Goal: Information Seeking & Learning: Stay updated

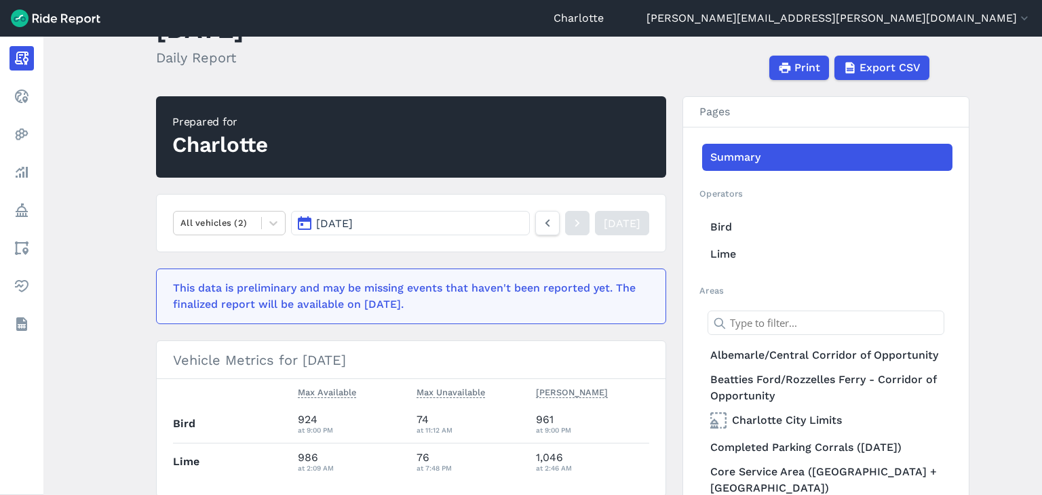
scroll to position [61, 0]
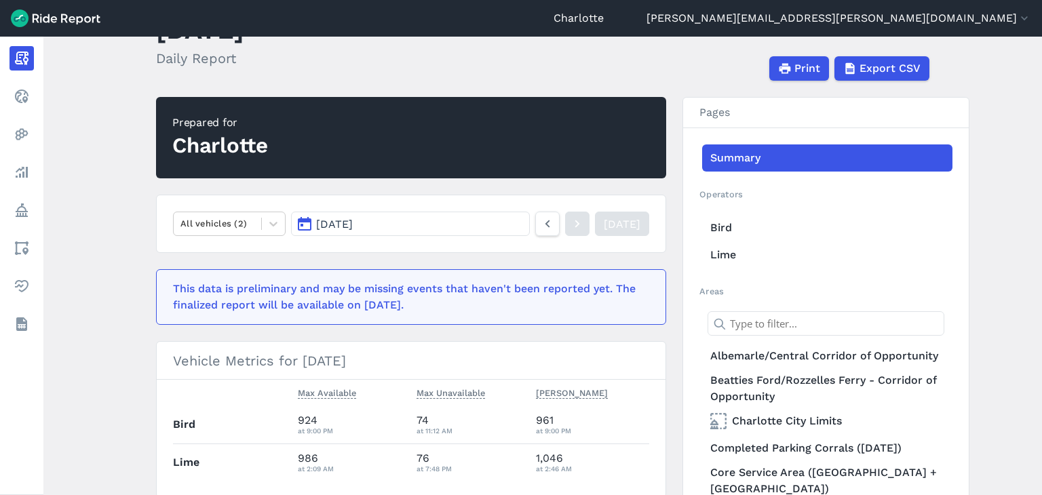
click at [353, 226] on span "[DATE]" at bounding box center [334, 224] width 37 height 13
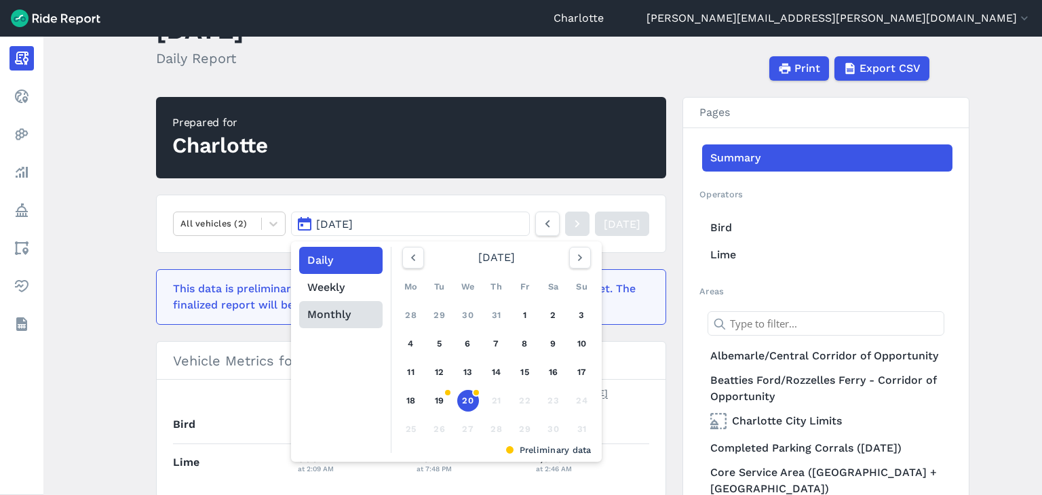
click at [328, 307] on button "Monthly" at bounding box center [340, 314] width 83 height 27
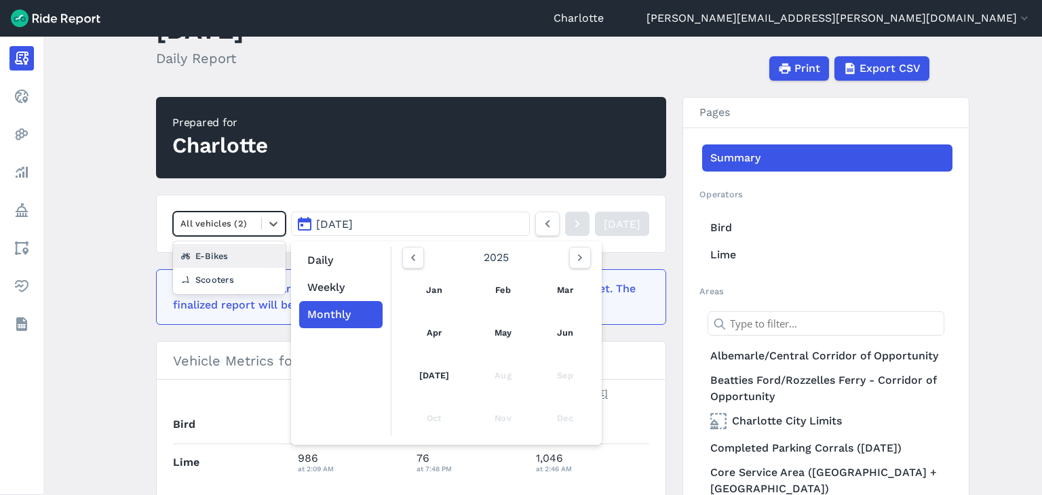
click at [223, 227] on div at bounding box center [218, 224] width 74 height 16
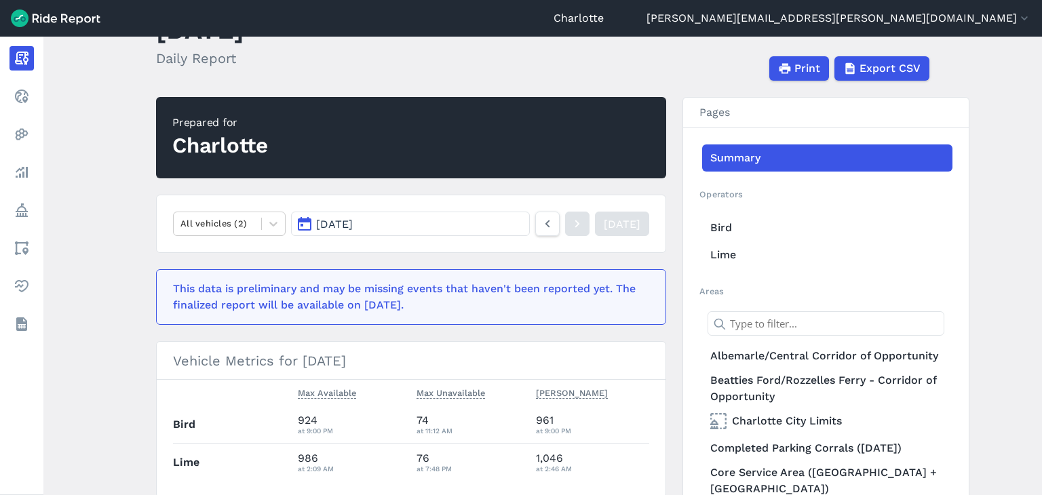
click at [353, 229] on span "[DATE]" at bounding box center [334, 224] width 37 height 13
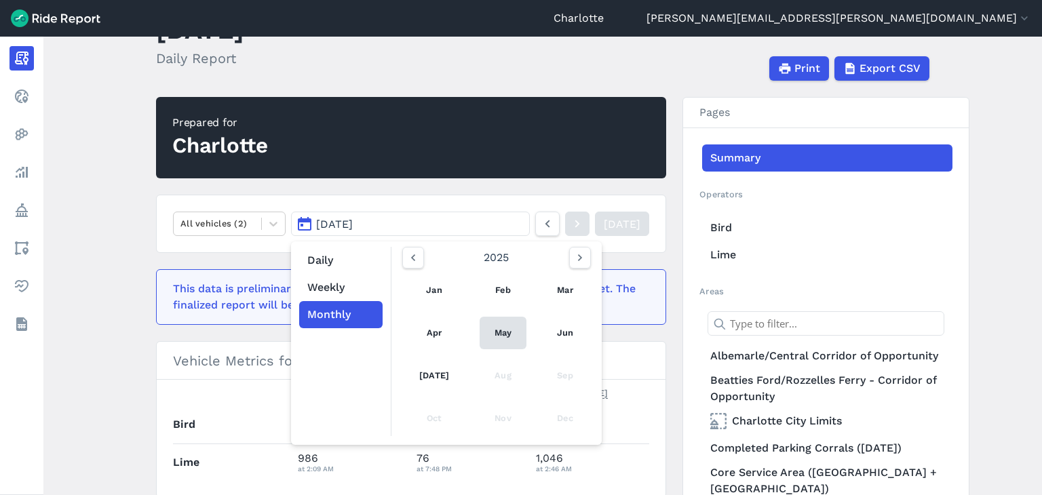
click at [493, 330] on link "May" at bounding box center [503, 333] width 47 height 33
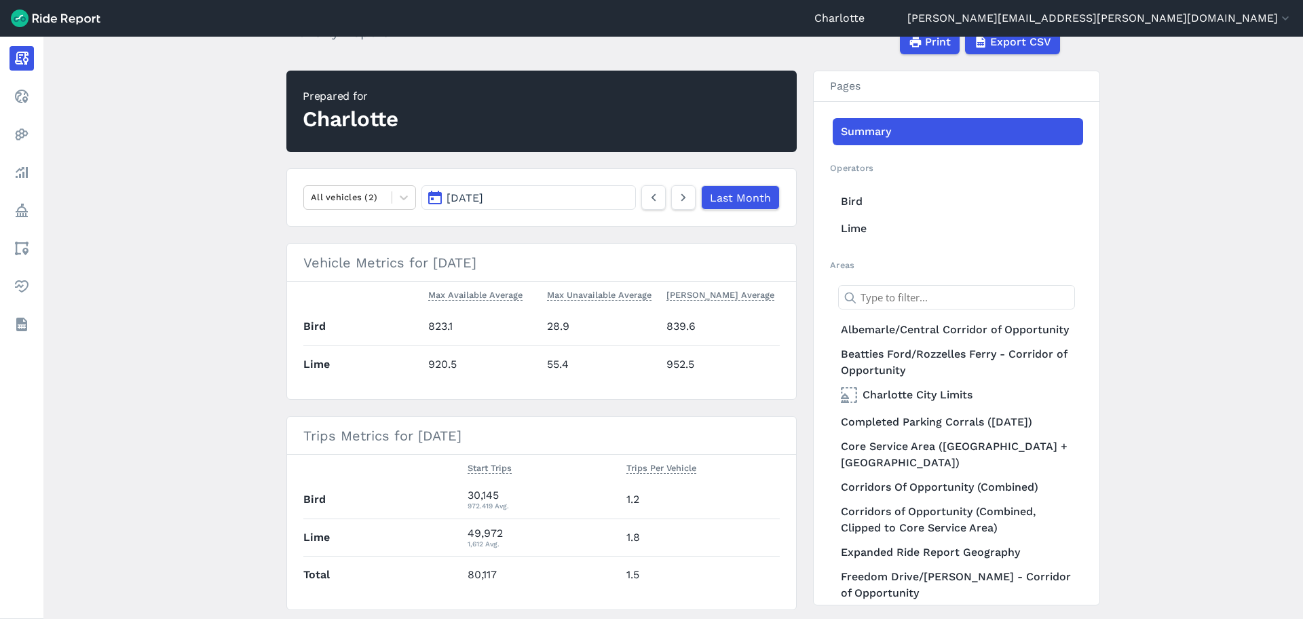
scroll to position [128, 0]
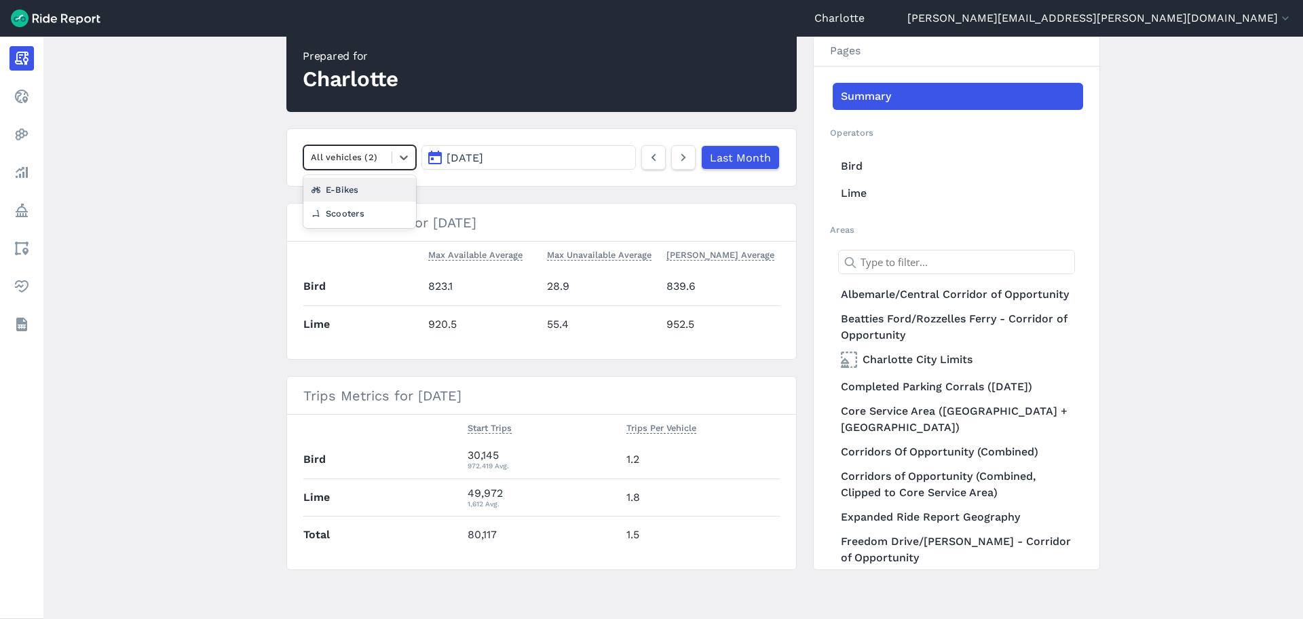
click at [356, 166] on div "All vehicles (2)" at bounding box center [348, 157] width 88 height 21
click at [341, 189] on div "E-Bikes" at bounding box center [359, 190] width 113 height 24
click at [392, 155] on div at bounding box center [403, 157] width 23 height 23
click at [356, 212] on div "Scooters" at bounding box center [359, 214] width 113 height 24
click at [463, 159] on span "[DATE]" at bounding box center [465, 157] width 37 height 13
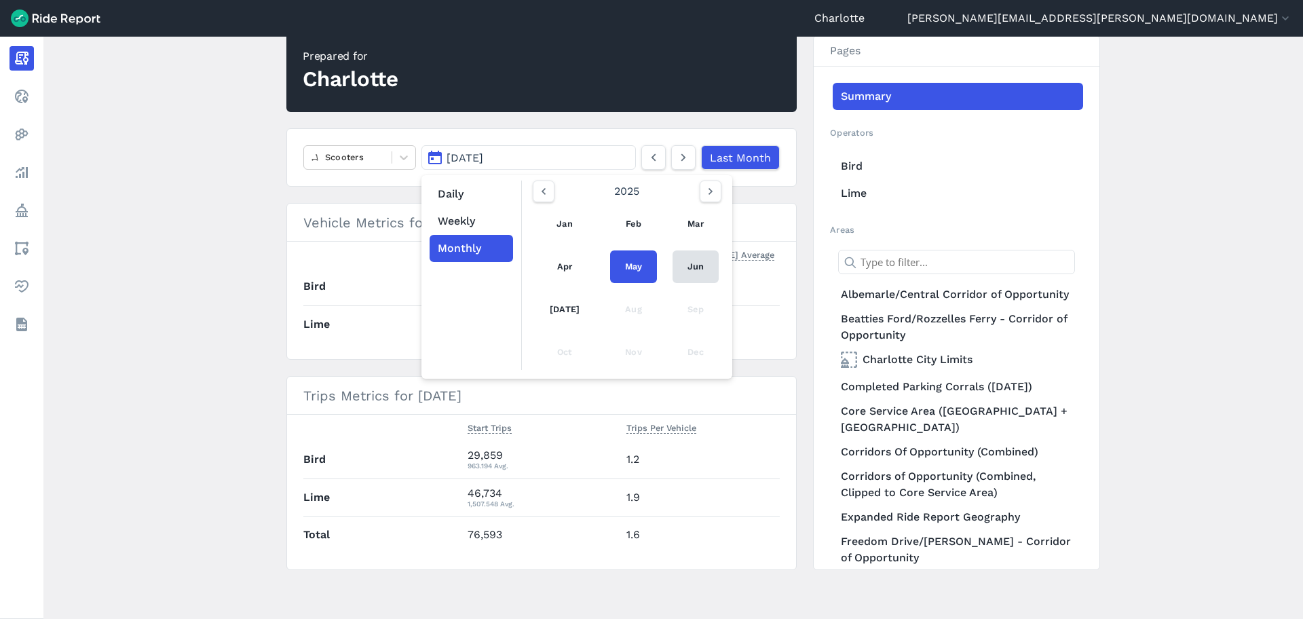
click at [687, 263] on link "Jun" at bounding box center [695, 266] width 46 height 33
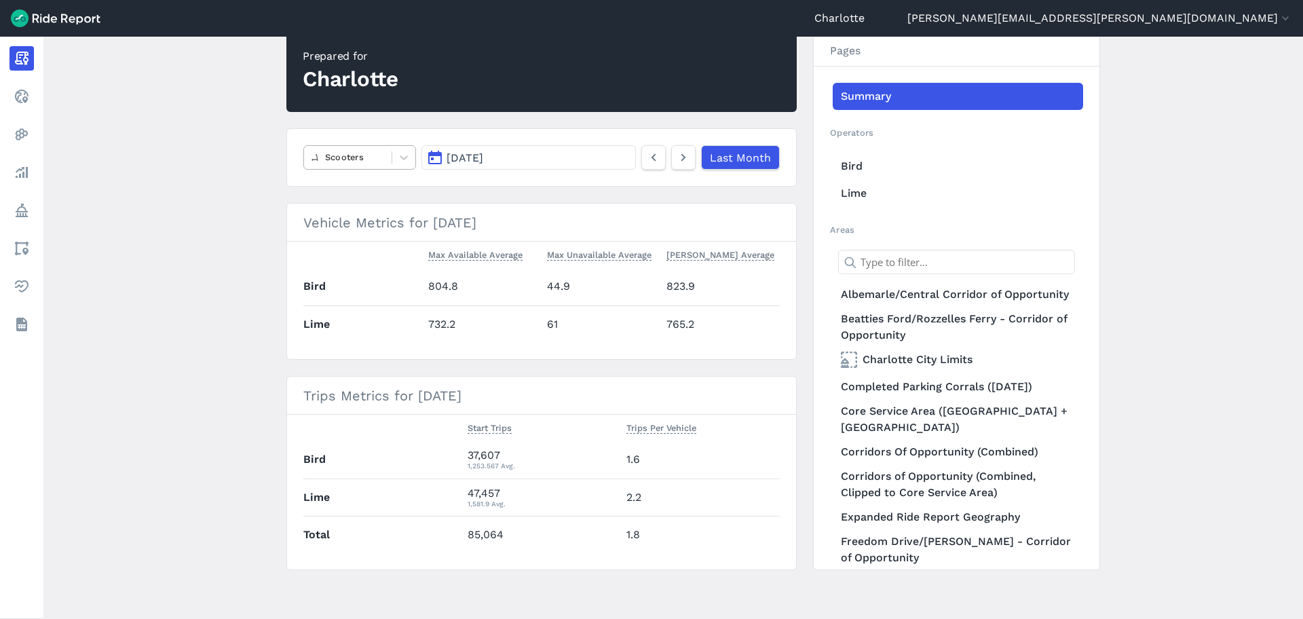
click at [376, 149] on div "Scooters" at bounding box center [348, 157] width 88 height 21
click at [339, 211] on div "E-Bikes" at bounding box center [359, 214] width 113 height 24
click at [483, 159] on span "[DATE]" at bounding box center [465, 157] width 37 height 13
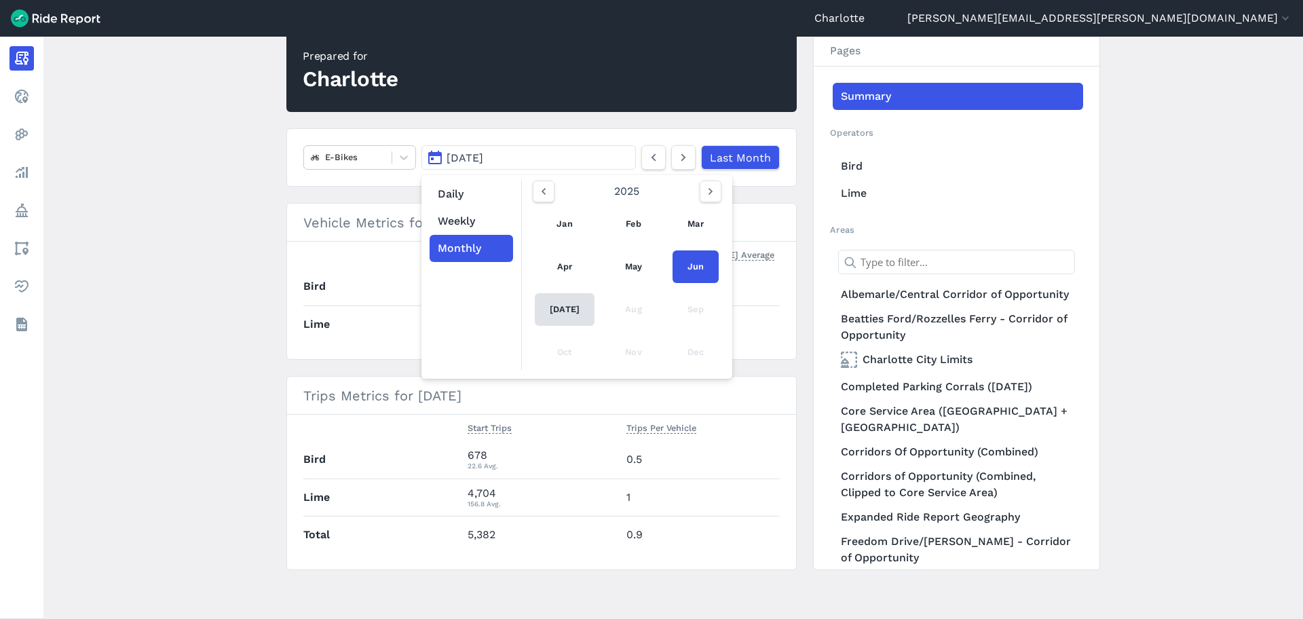
click at [559, 307] on link "[DATE]" at bounding box center [565, 309] width 60 height 33
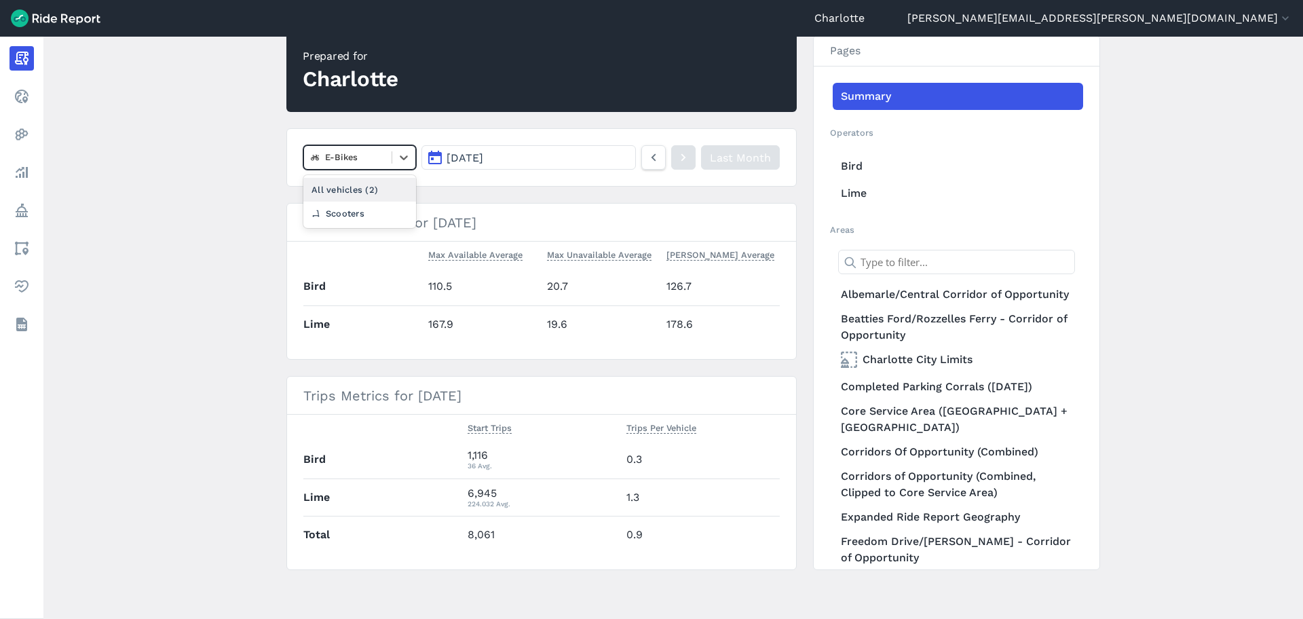
click at [382, 158] on div at bounding box center [348, 157] width 74 height 16
click at [365, 214] on div "Scooters" at bounding box center [359, 214] width 113 height 24
